Goal: Obtain resource: Obtain resource

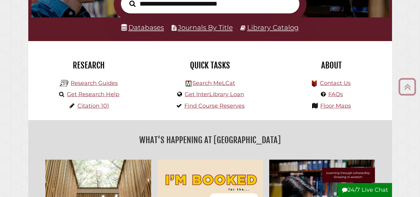
scroll to position [116, 0]
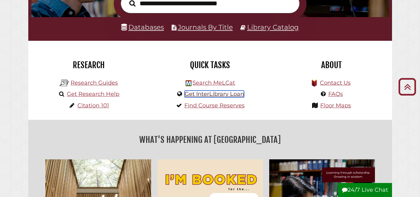
click at [205, 94] on link "Get InterLibrary Loan" at bounding box center [214, 94] width 59 height 7
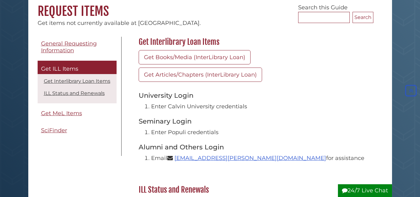
scroll to position [57, 0]
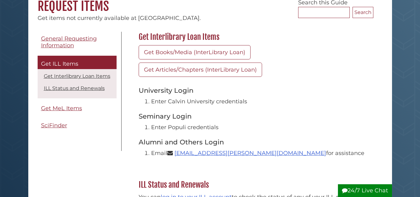
scroll to position [63, 0]
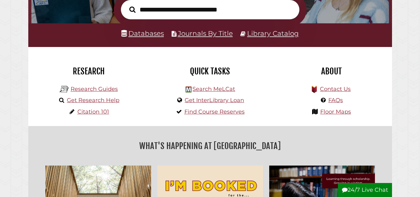
scroll to position [118, 355]
click at [197, 90] on link "Search MeLCat" at bounding box center [214, 89] width 43 height 7
